Goal: Information Seeking & Learning: Learn about a topic

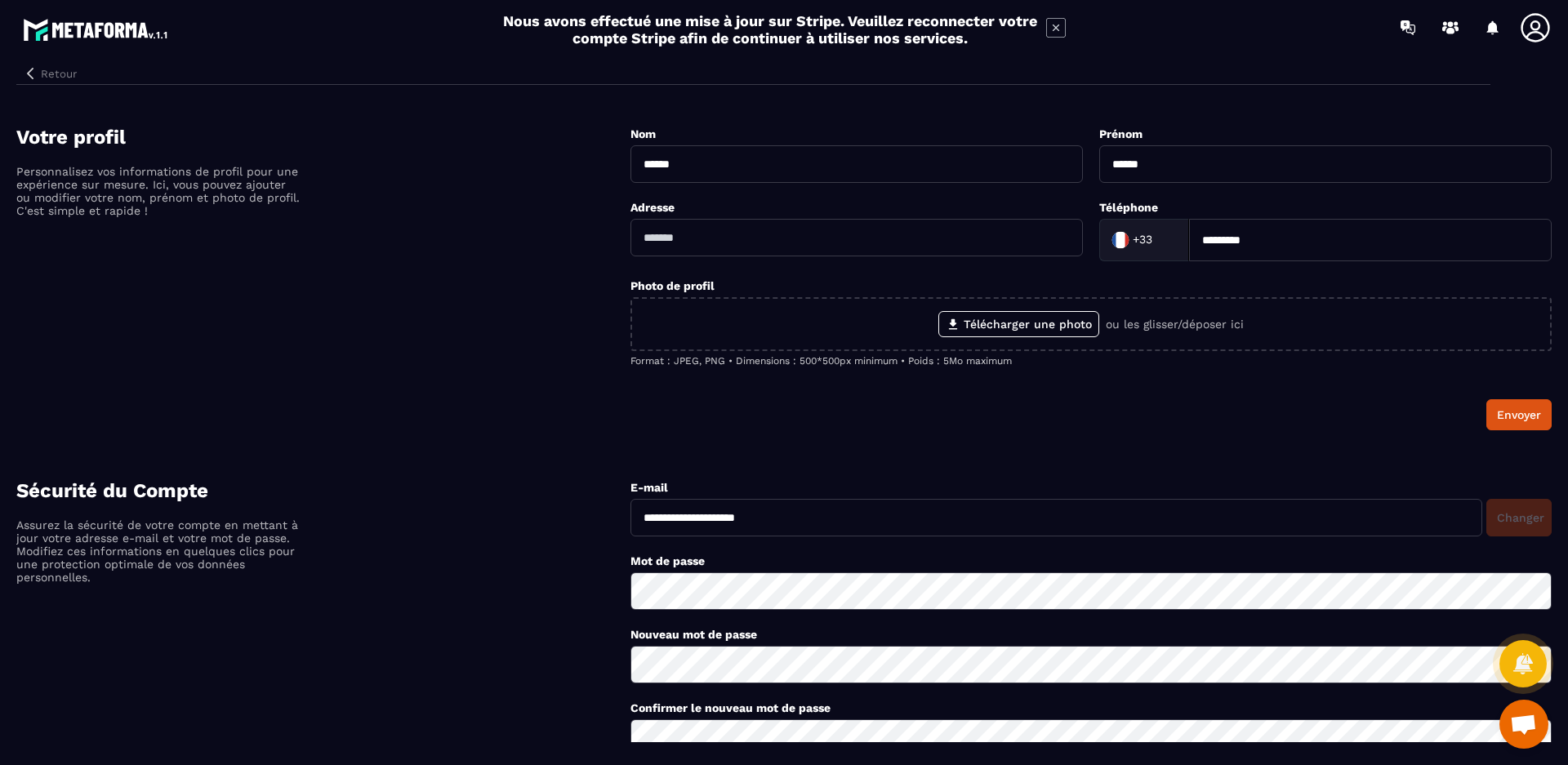
click at [54, 70] on button "Retour" at bounding box center [50, 73] width 67 height 21
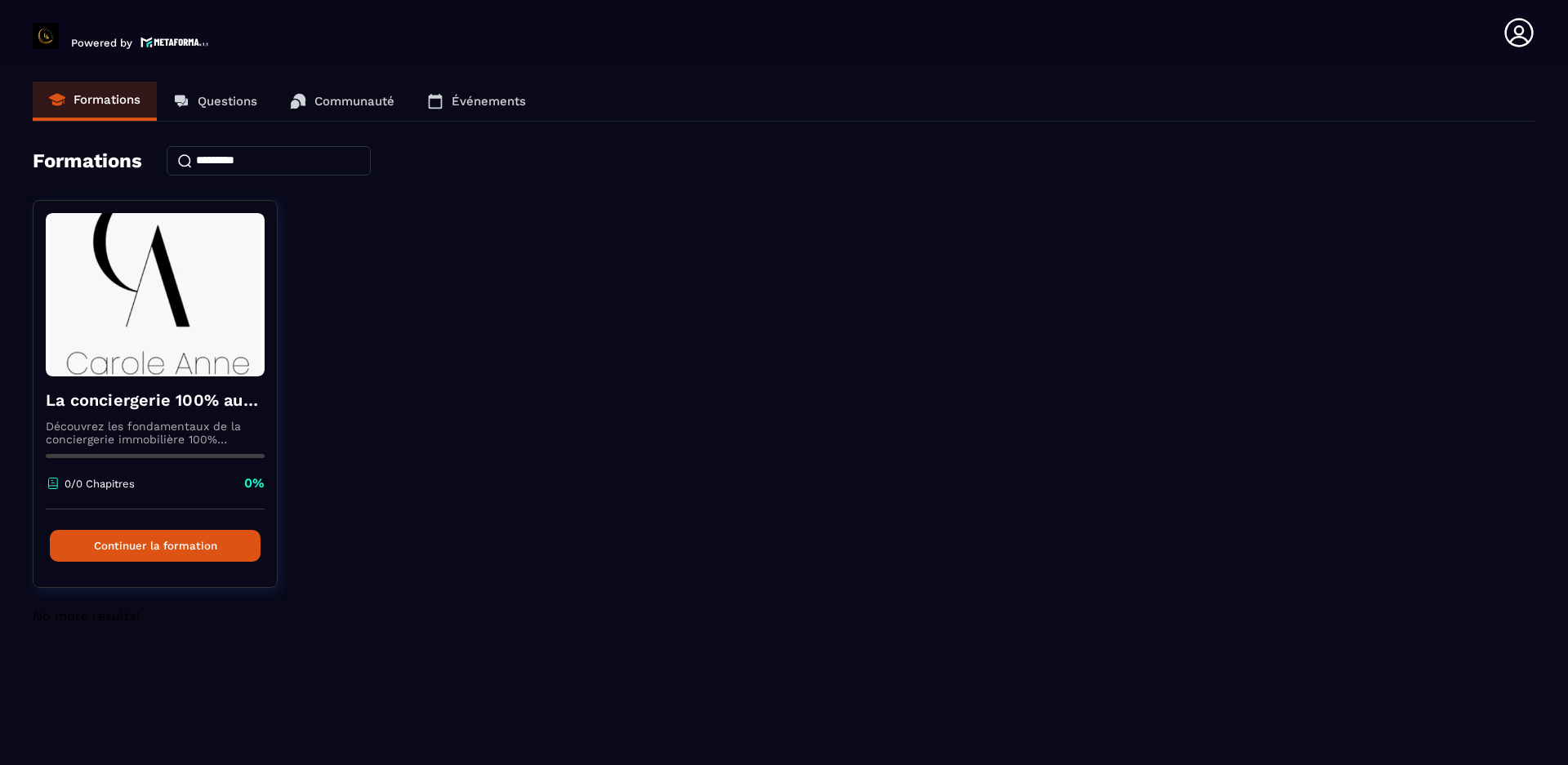
click at [1518, 33] on icon at bounding box center [1519, 33] width 33 height 33
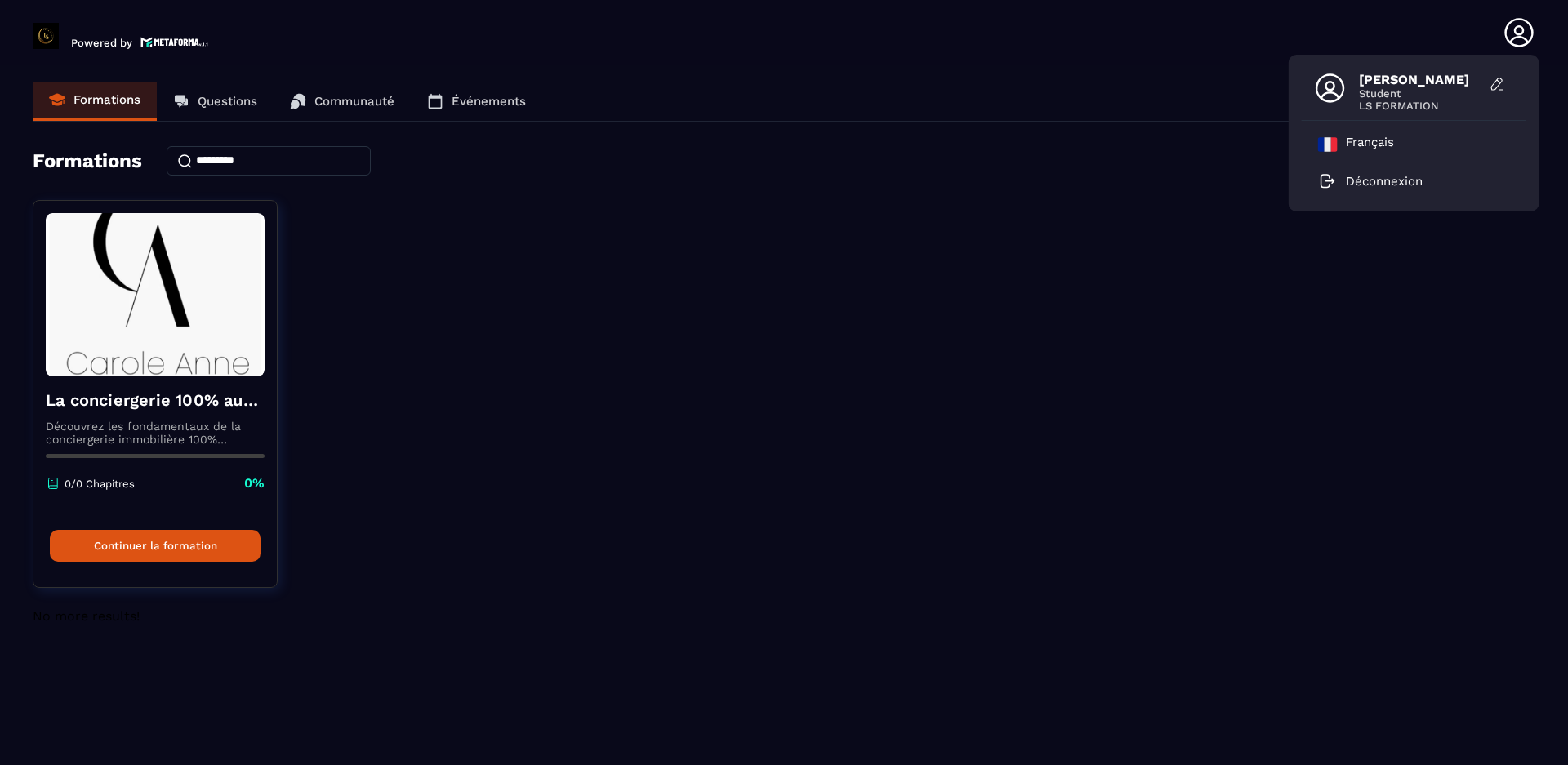
click at [515, 354] on div "La conciergerie 100% automatisée Découvrez les fondamentaux de la conciergerie …" at bounding box center [784, 404] width 1503 height 409
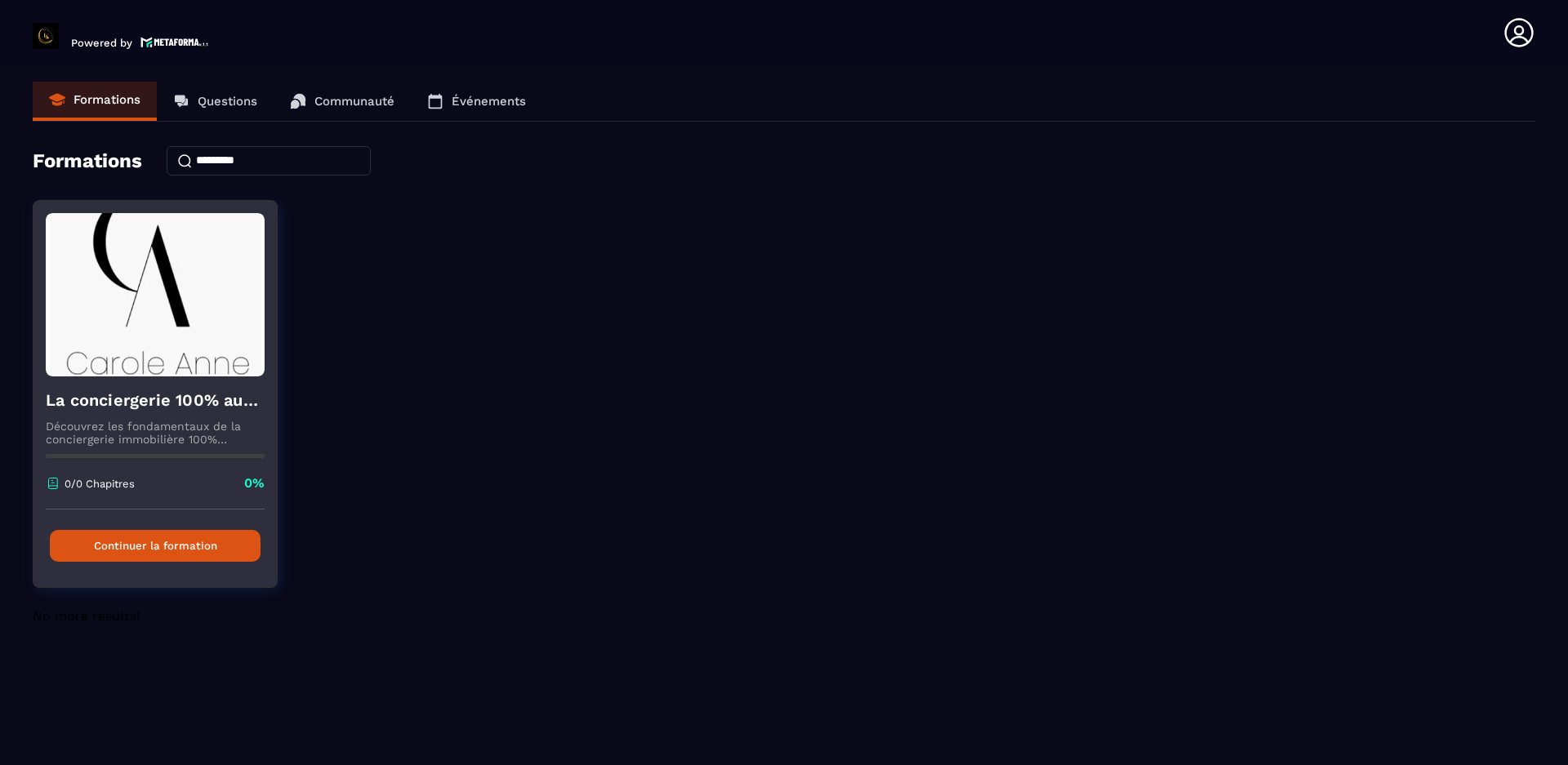
click at [129, 543] on button "Continuer la formation" at bounding box center [154, 545] width 210 height 32
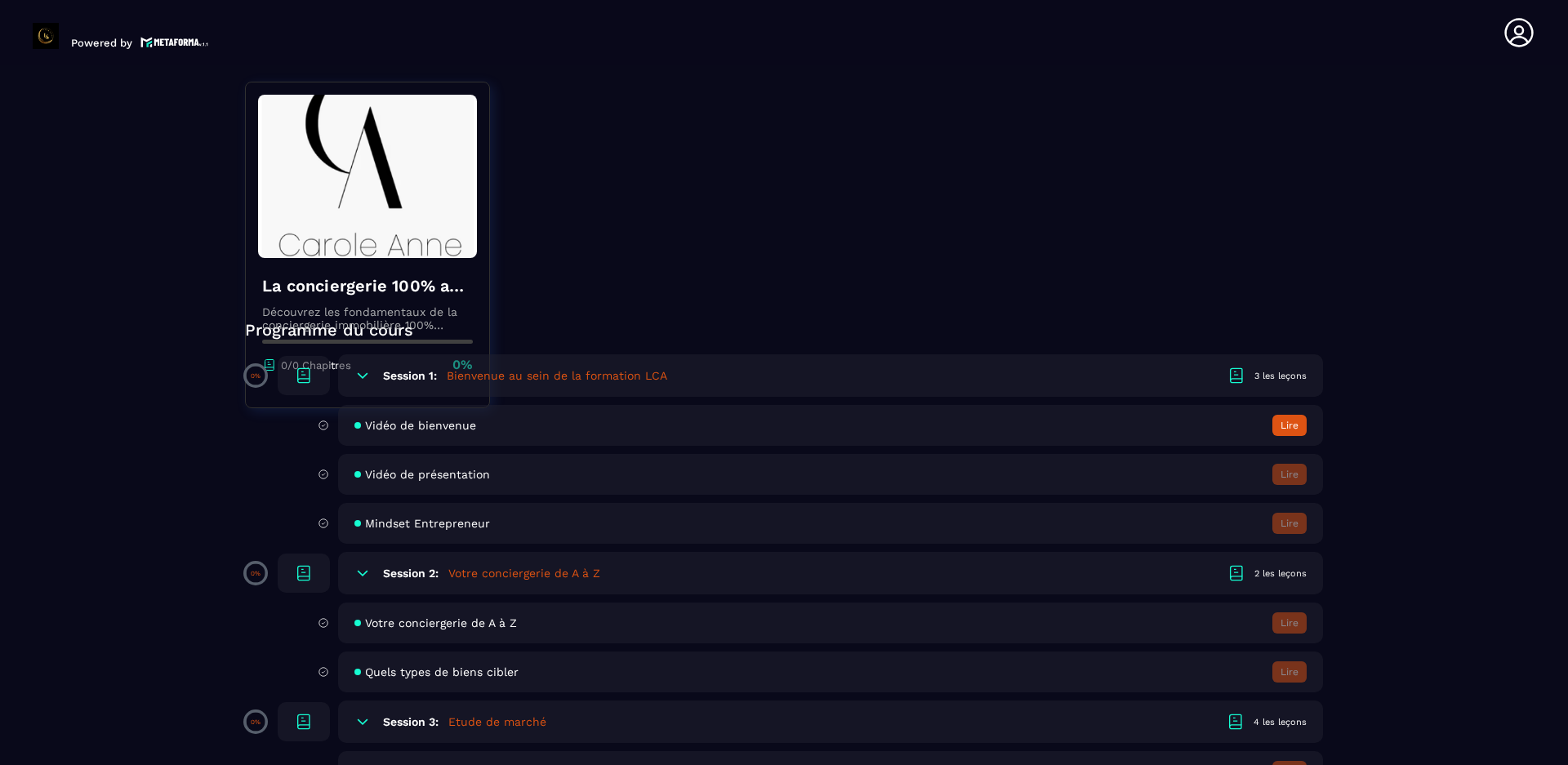
scroll to position [163, 0]
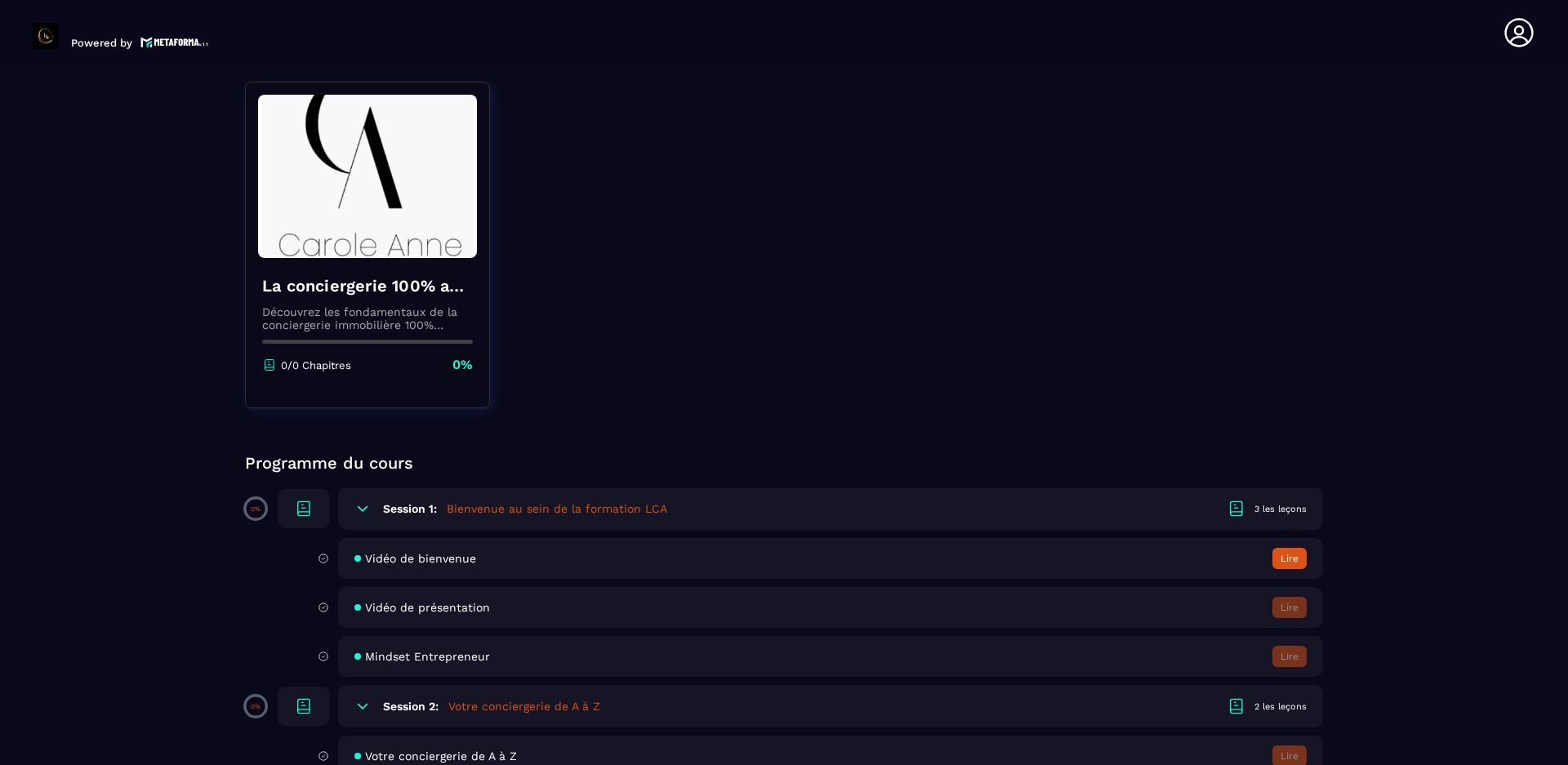
click at [1278, 562] on button "Lire" at bounding box center [1289, 558] width 34 height 21
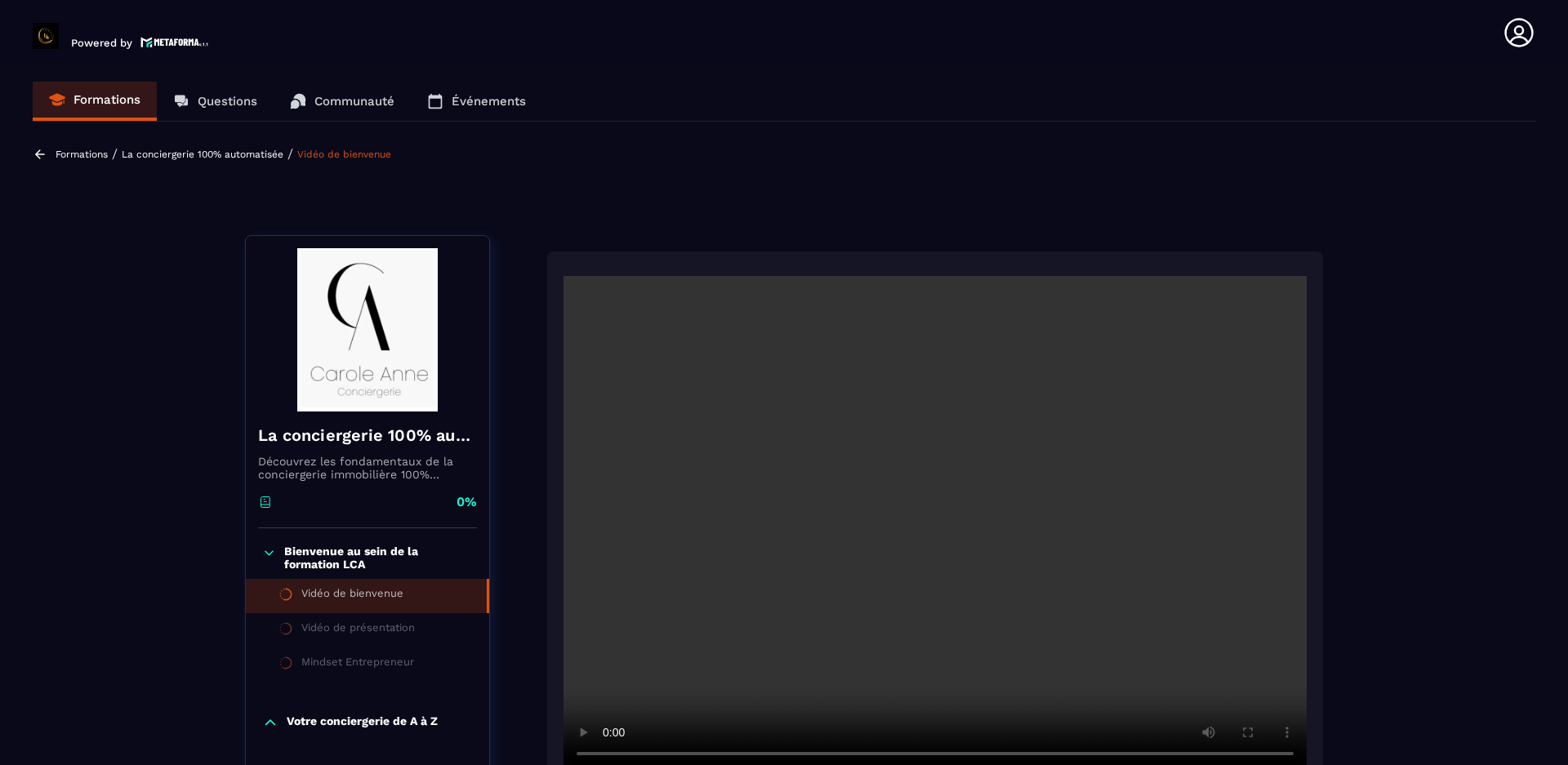
scroll to position [170, 0]
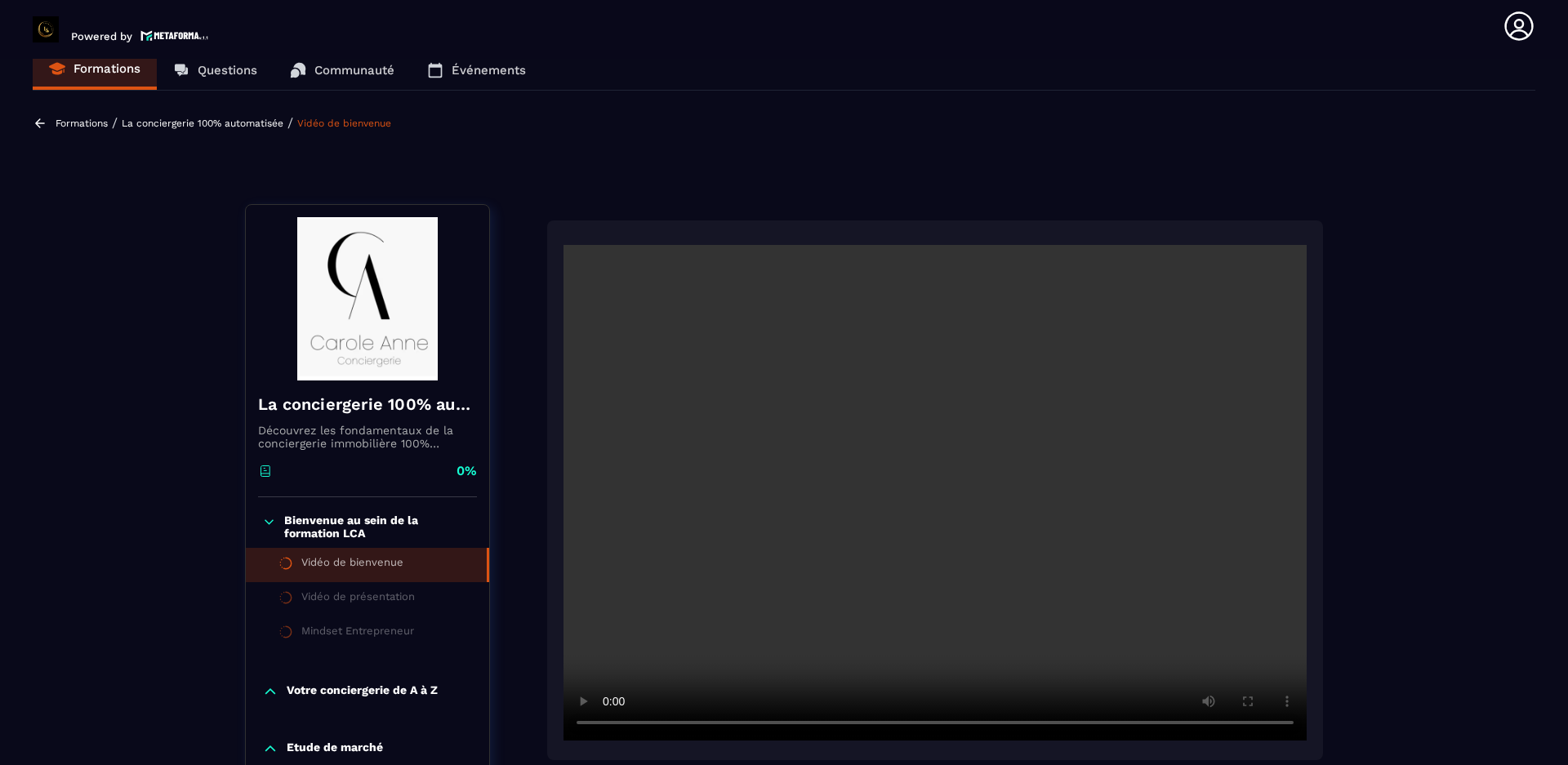
scroll to position [0, 0]
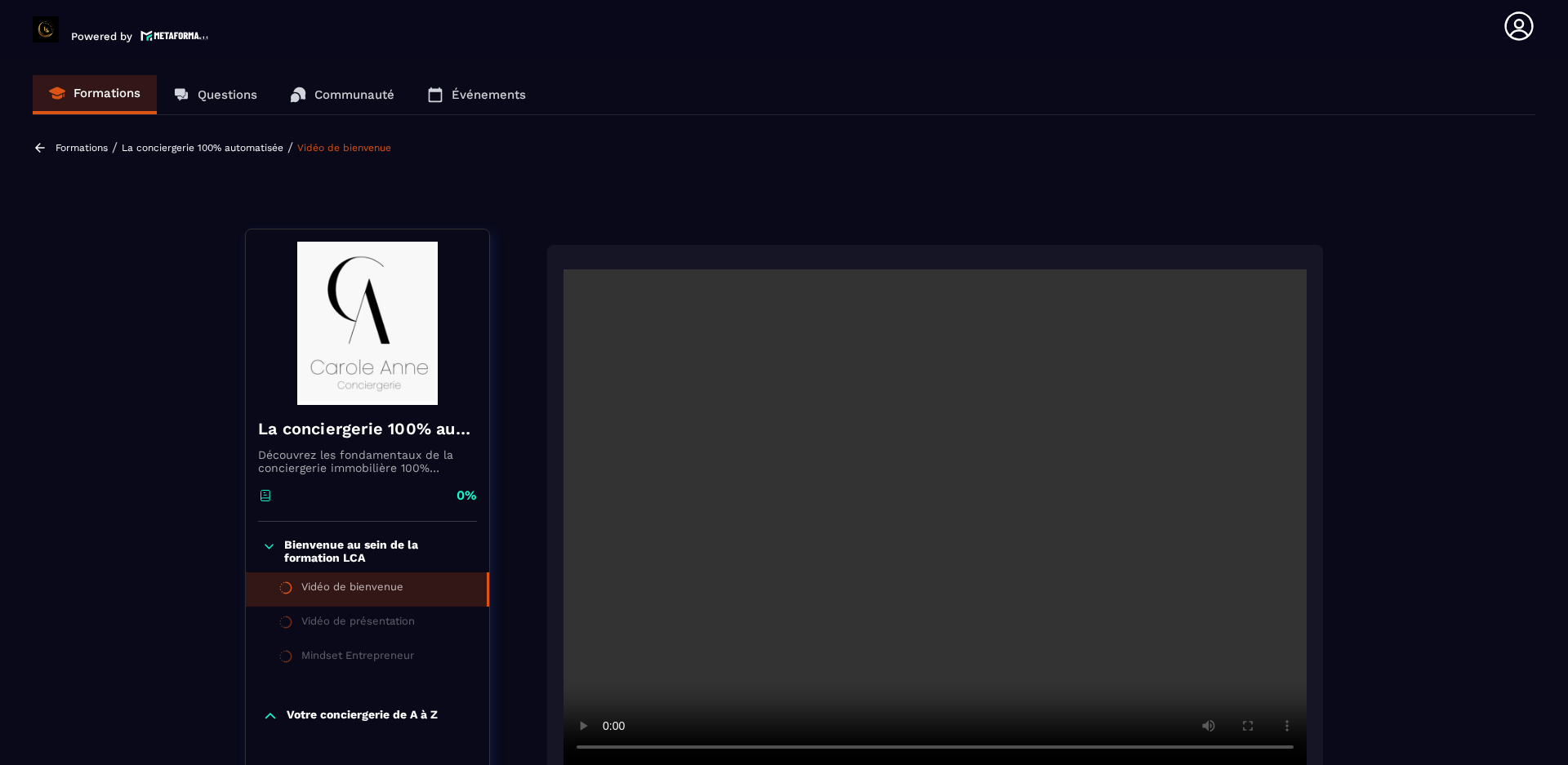
click at [1511, 22] on icon at bounding box center [1519, 26] width 33 height 33
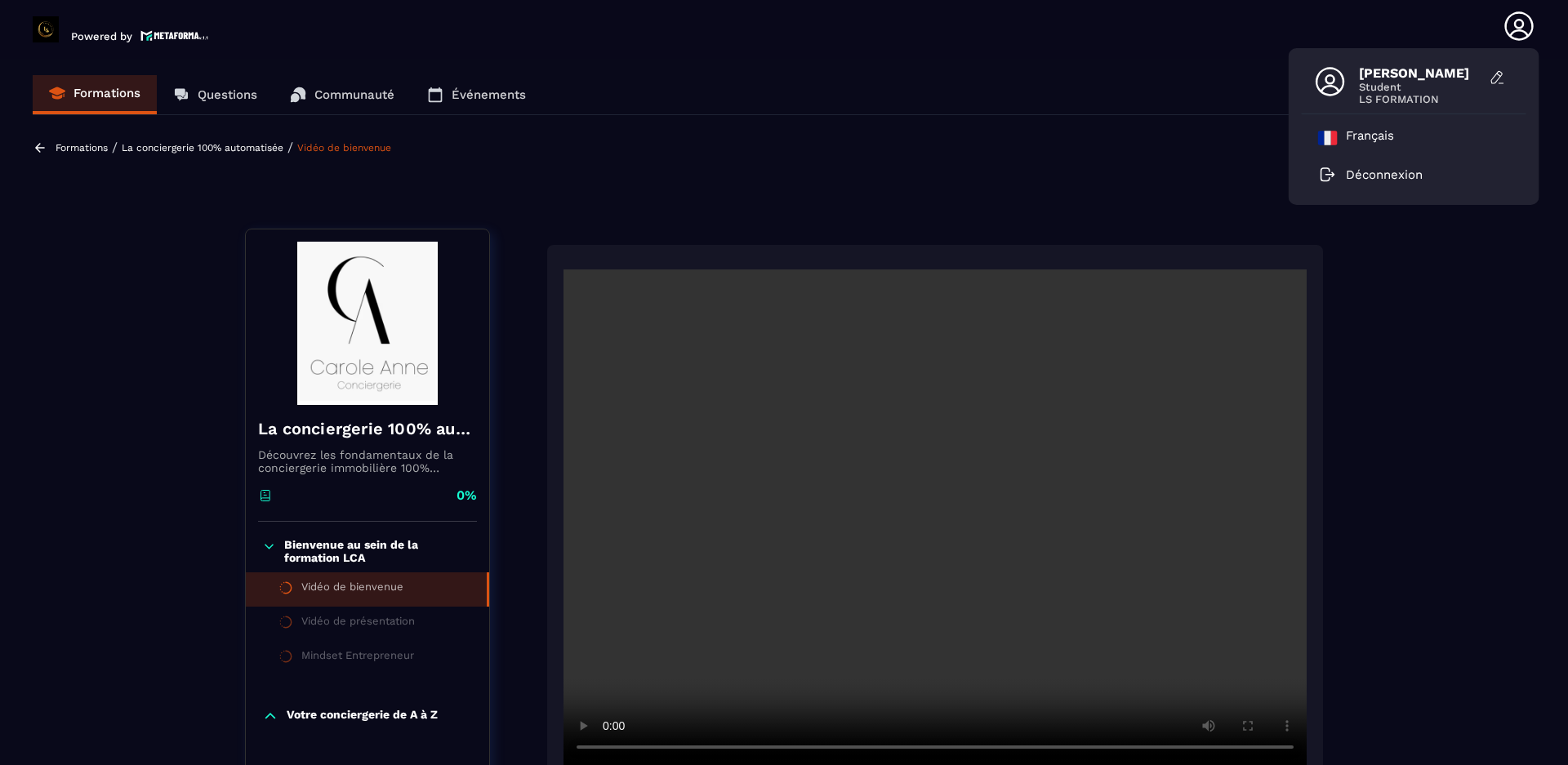
click at [1021, 65] on section "Formations Questions Communauté Événements Formations / La conciergerie 100% au…" at bounding box center [784, 412] width 1568 height 707
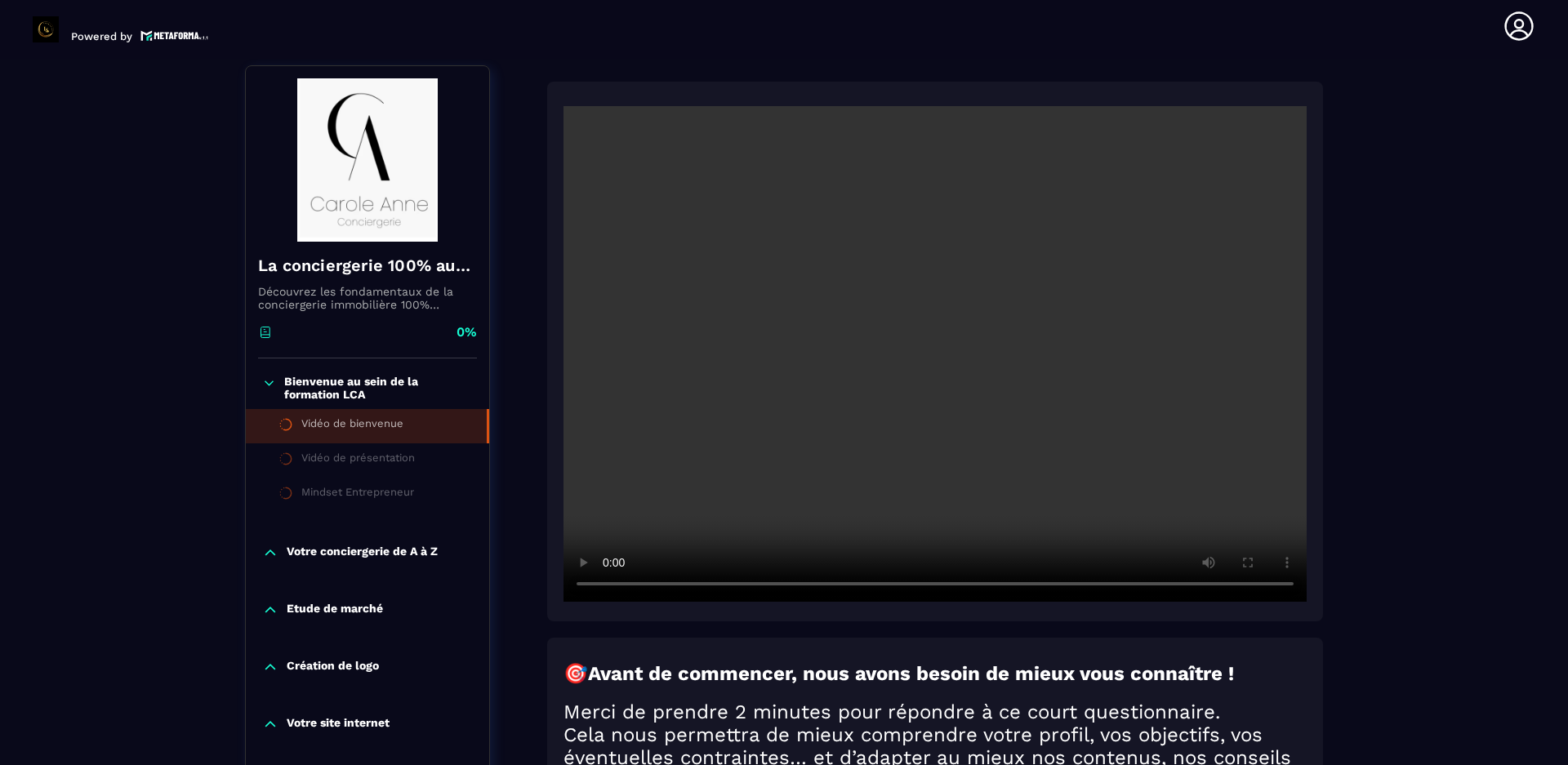
scroll to position [82, 0]
